Goal: Check status: Check status

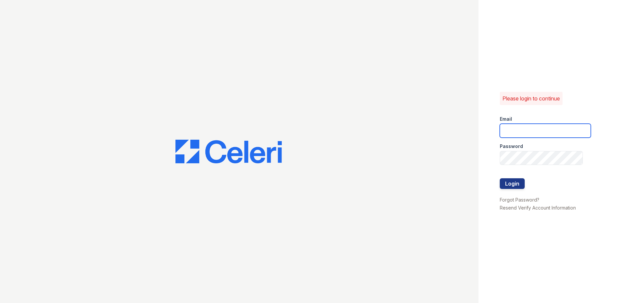
click at [556, 130] on input "email" at bounding box center [545, 131] width 91 height 14
type input "thesocialonhovey@trinity-pm.com"
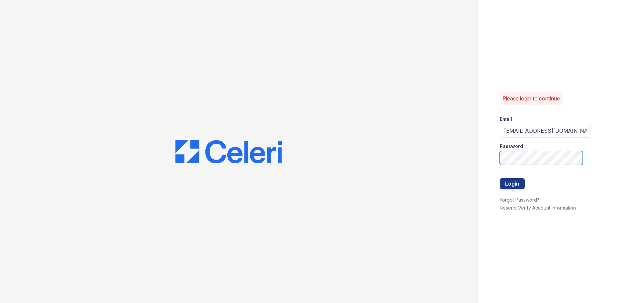
click at [500, 178] on button "Login" at bounding box center [512, 183] width 25 height 11
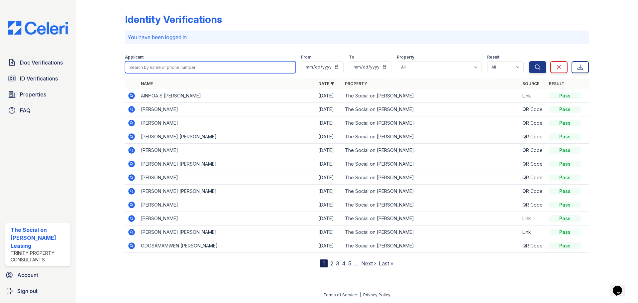
click at [232, 63] on input "search" at bounding box center [210, 67] width 171 height 12
paste input "[PERSON_NAME]"
type input "[PERSON_NAME]"
click at [529, 61] on button "Search" at bounding box center [537, 67] width 17 height 12
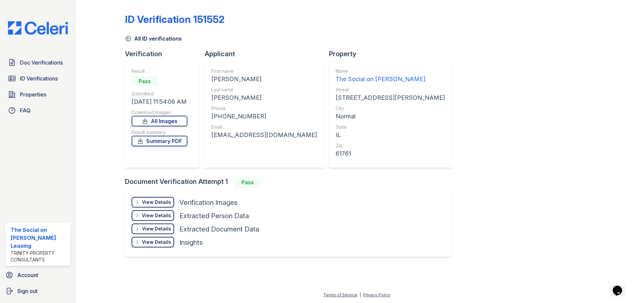
click at [161, 200] on div "View Details" at bounding box center [156, 202] width 29 height 7
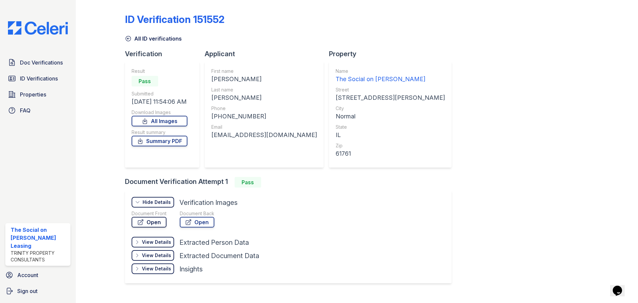
click at [158, 224] on link "Open" at bounding box center [149, 222] width 35 height 11
